Goal: Navigation & Orientation: Find specific page/section

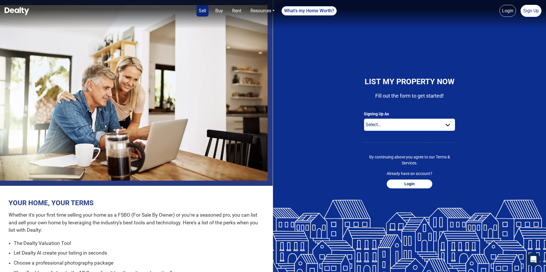
click at [393, 129] on select "Select... Buyer For Sale By Owner Real Estate Agent" at bounding box center [409, 125] width 91 height 13
select select "seller"
click at [364, 128] on select "Select... Buyer For Sale By Owner Real Estate Agent" at bounding box center [409, 125] width 91 height 13
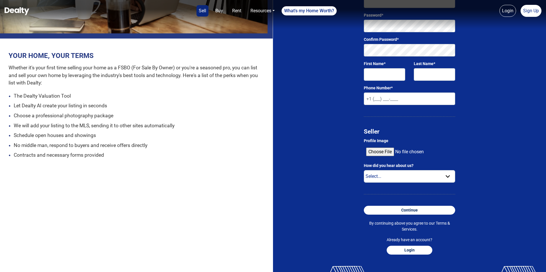
scroll to position [155, 0]
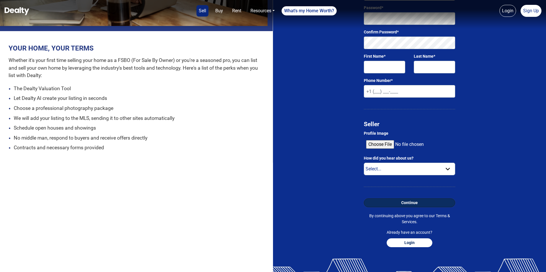
click at [404, 207] on button "Continue" at bounding box center [409, 203] width 91 height 9
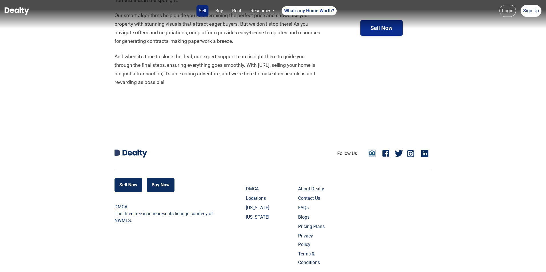
scroll to position [1334, 0]
click at [298, 216] on link "Blogs" at bounding box center [312, 217] width 28 height 9
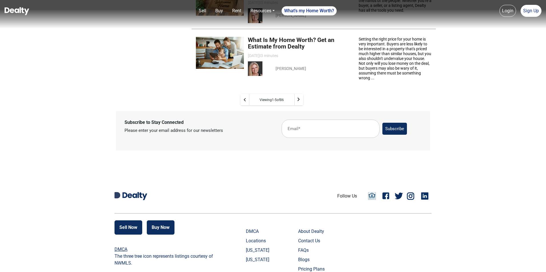
scroll to position [381, 0]
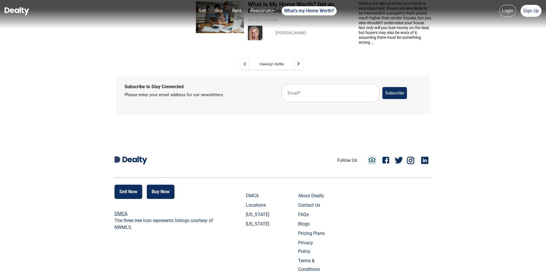
click at [301, 103] on input "text" at bounding box center [331, 93] width 98 height 19
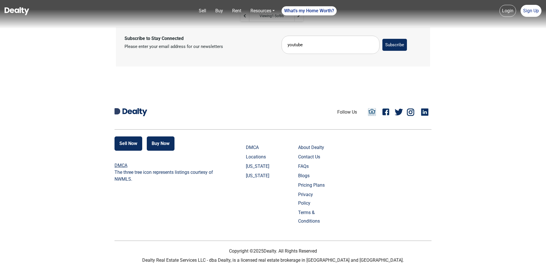
scroll to position [550, 0]
type input "youtube"
click at [246, 165] on link "[US_STATE]" at bounding box center [260, 166] width 28 height 9
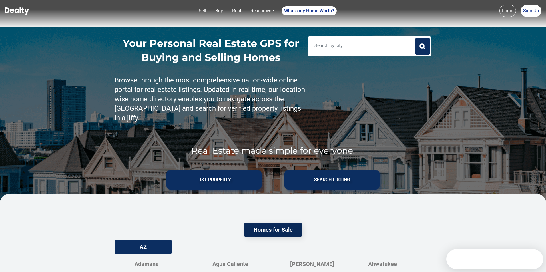
click at [319, 47] on input "text" at bounding box center [361, 45] width 105 height 13
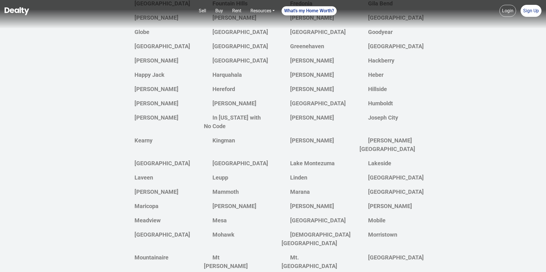
scroll to position [702, 0]
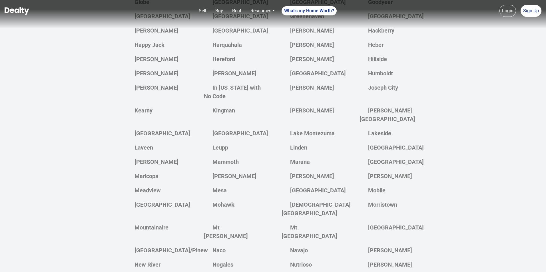
type input "hotmail"
